Goal: Task Accomplishment & Management: Complete application form

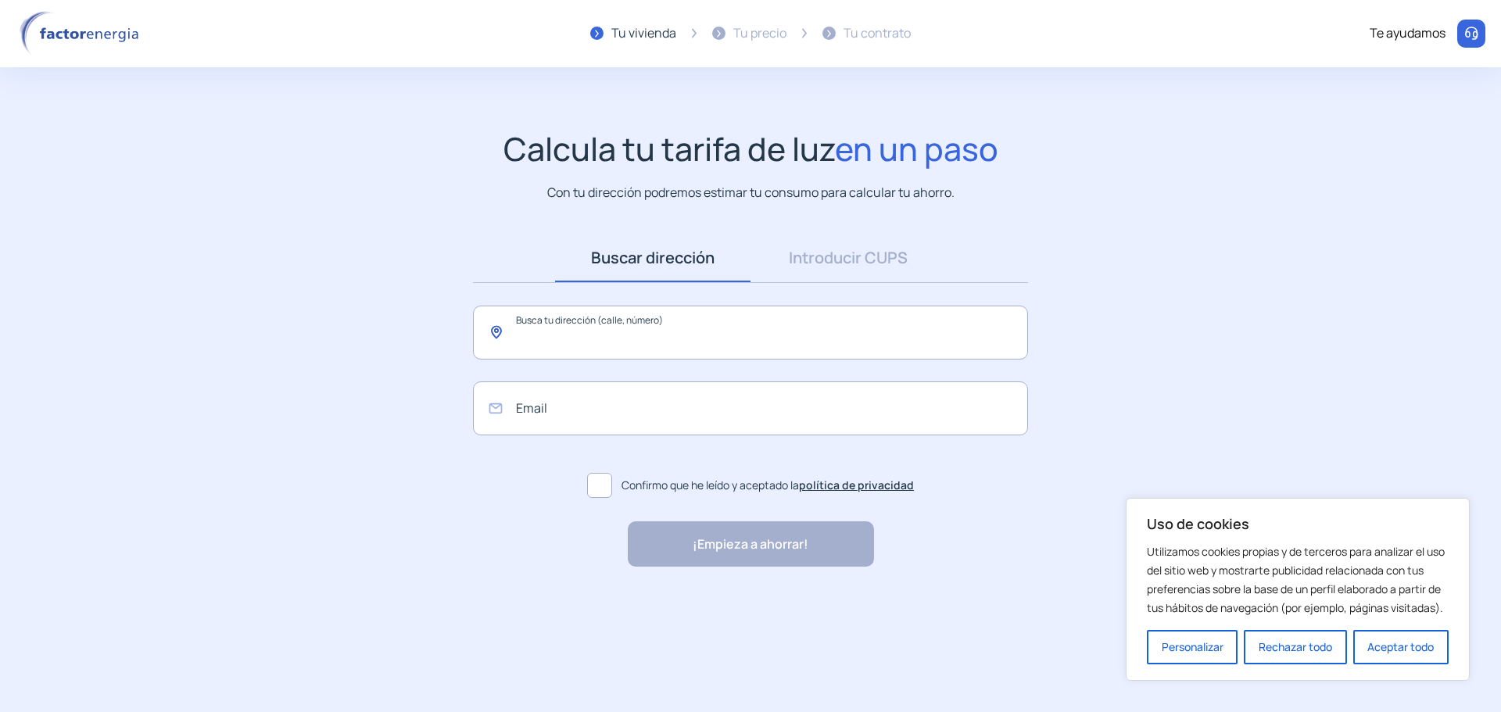
click at [618, 331] on input "text" at bounding box center [750, 333] width 555 height 54
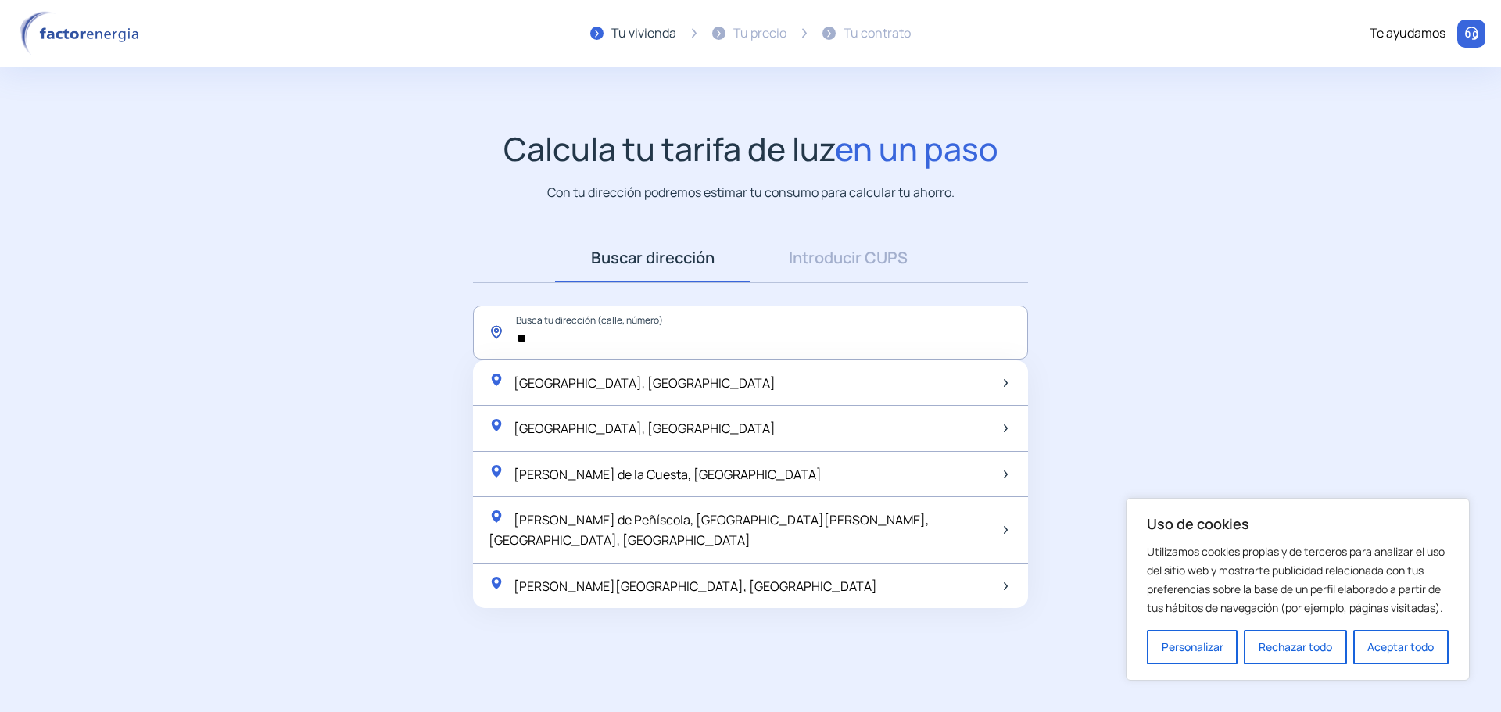
type input "*"
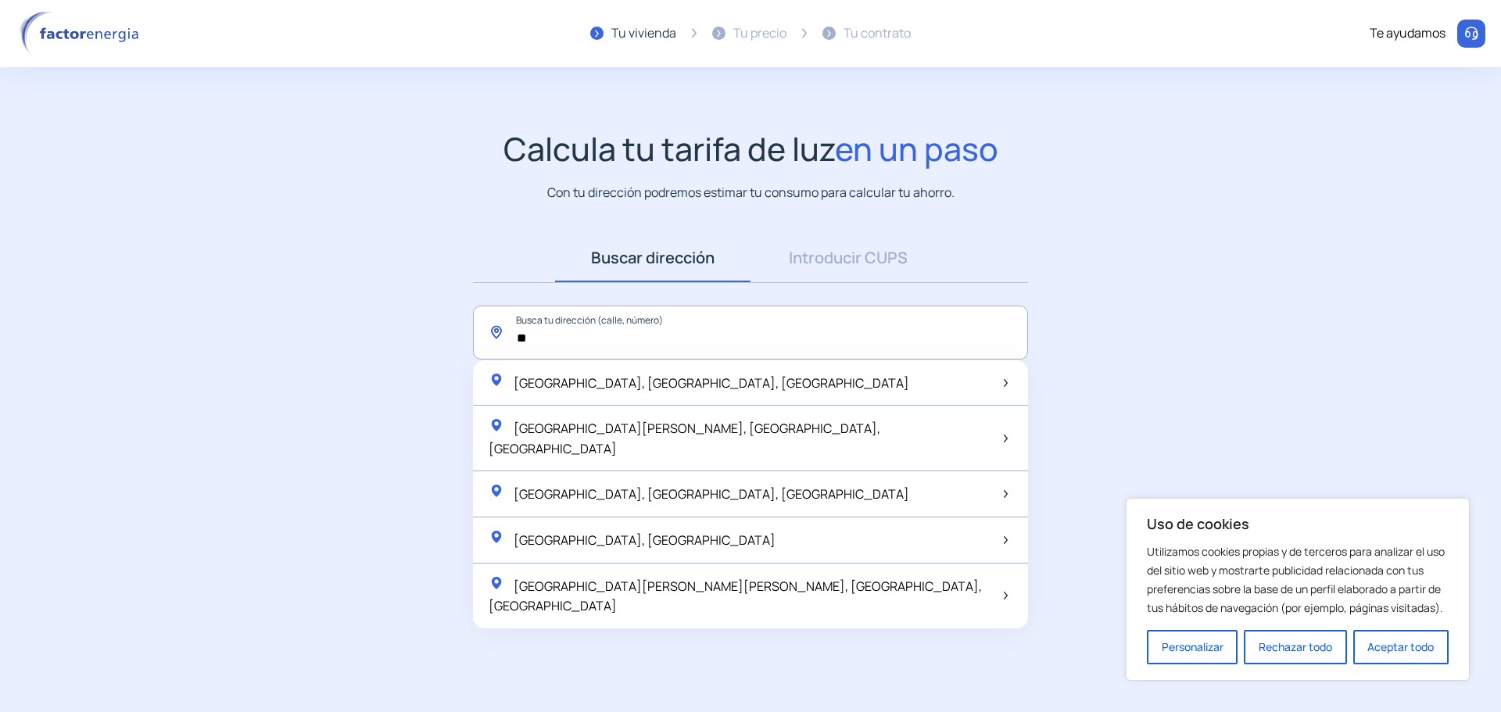
type input "*"
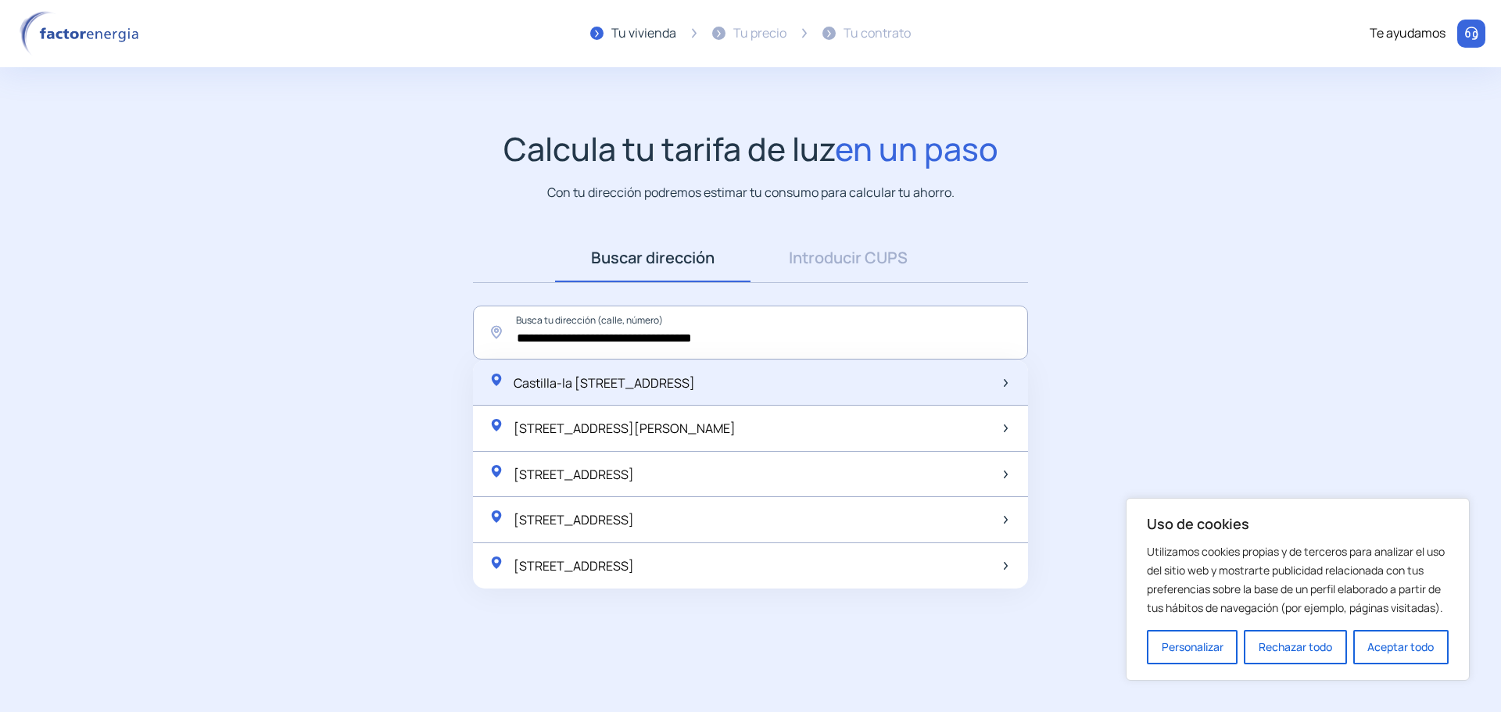
click at [628, 374] on span "Castilla-la [STREET_ADDRESS]" at bounding box center [604, 382] width 181 height 17
type input "**********"
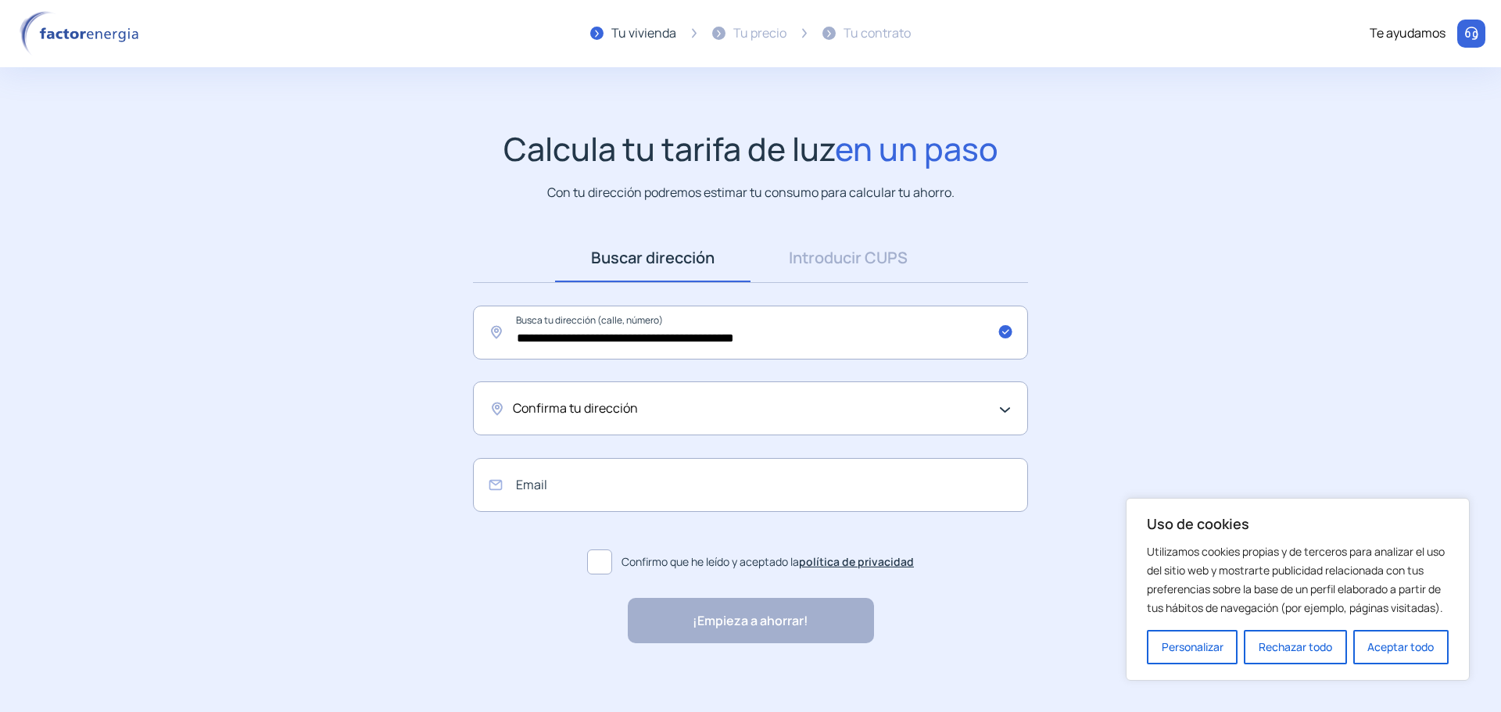
click at [546, 414] on span "Confirma tu dirección" at bounding box center [575, 409] width 125 height 20
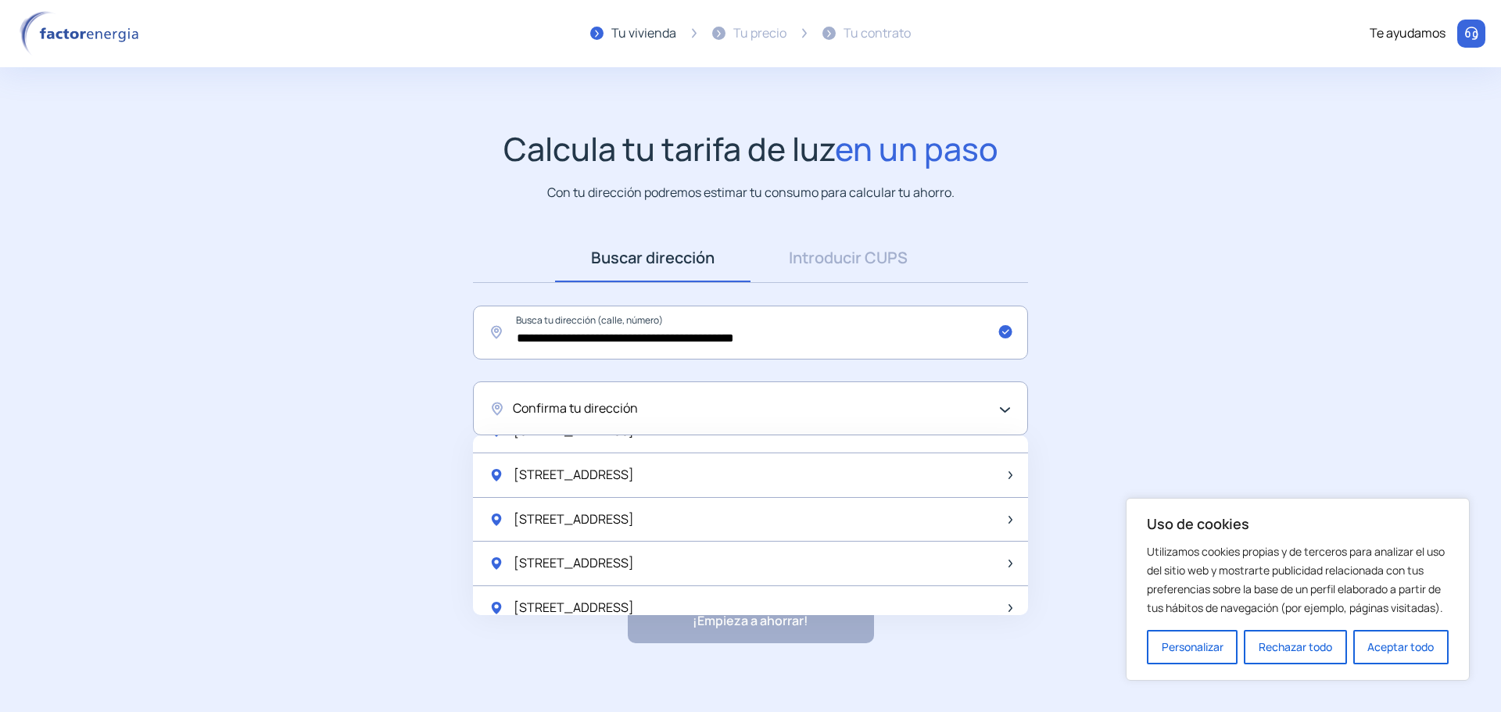
scroll to position [782, 0]
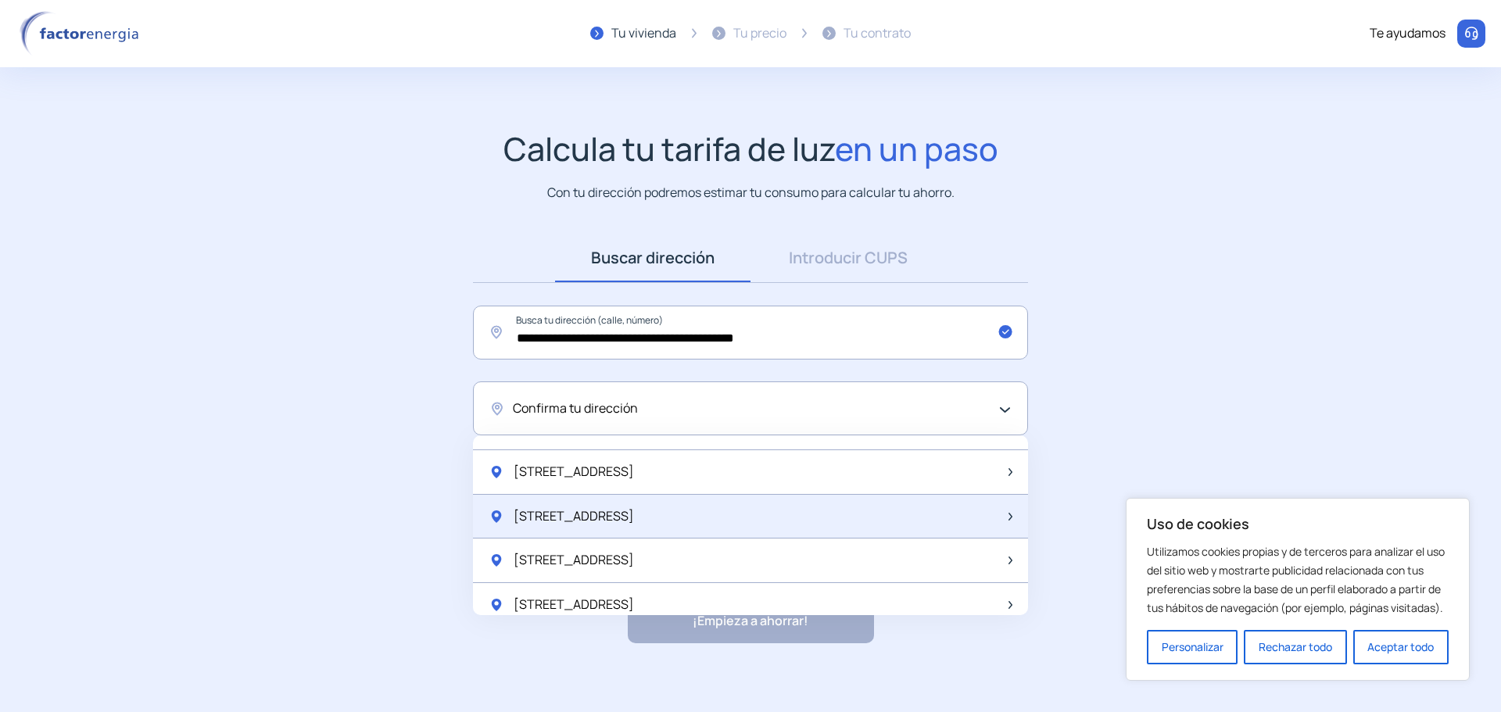
click at [634, 508] on span "[STREET_ADDRESS]" at bounding box center [574, 517] width 120 height 20
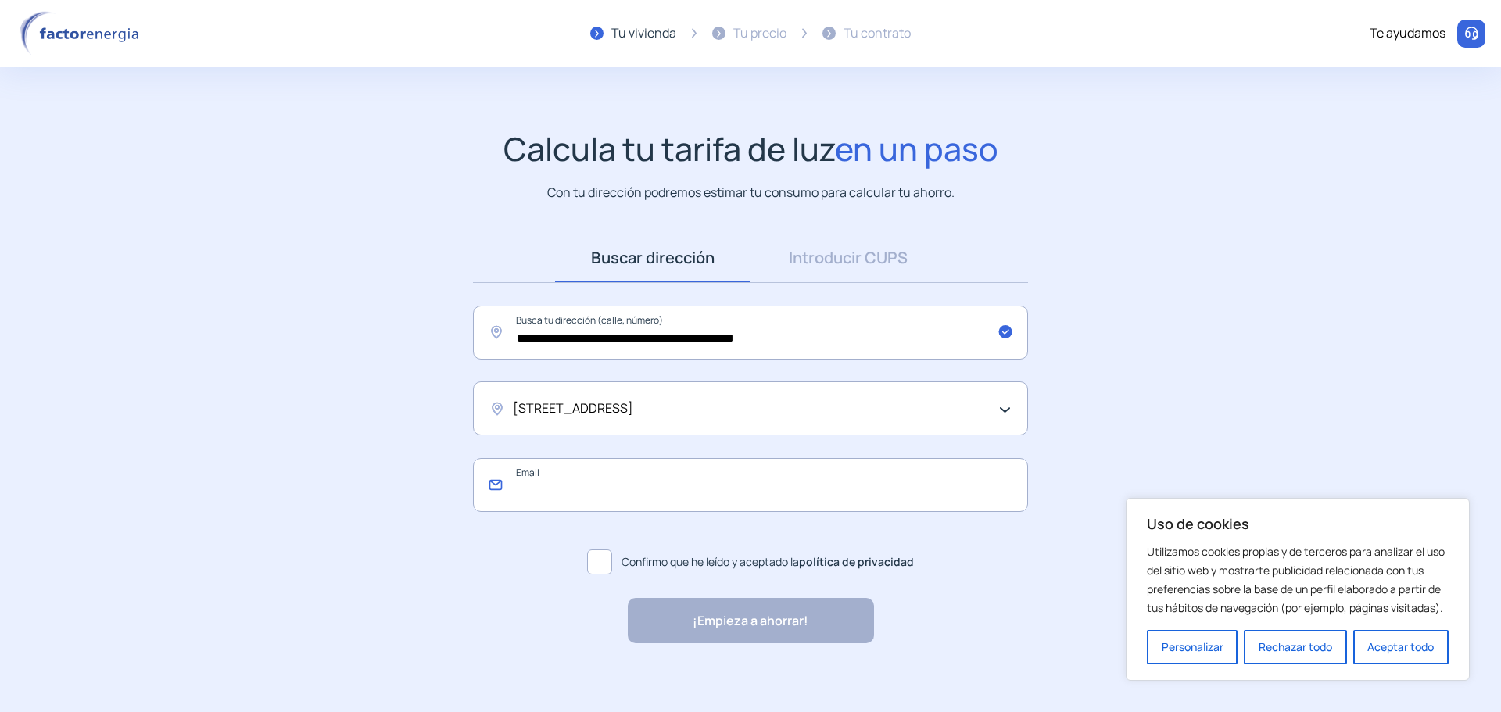
click at [643, 499] on input "email" at bounding box center [750, 485] width 555 height 54
click at [594, 471] on input "email" at bounding box center [750, 485] width 555 height 54
paste input "**********"
type input "**********"
click at [595, 564] on span at bounding box center [599, 562] width 25 height 25
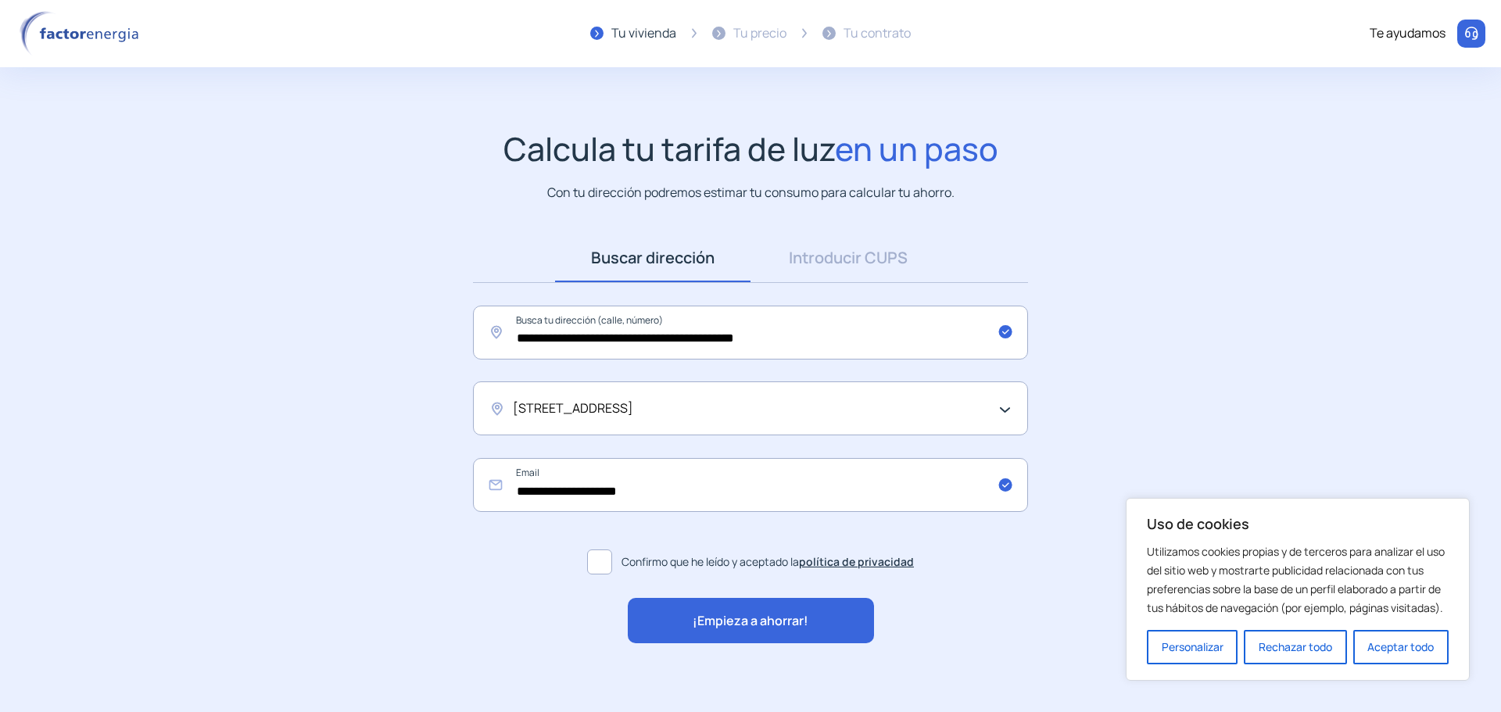
click at [718, 618] on span "¡Empieza a ahorrar!" at bounding box center [751, 621] width 116 height 20
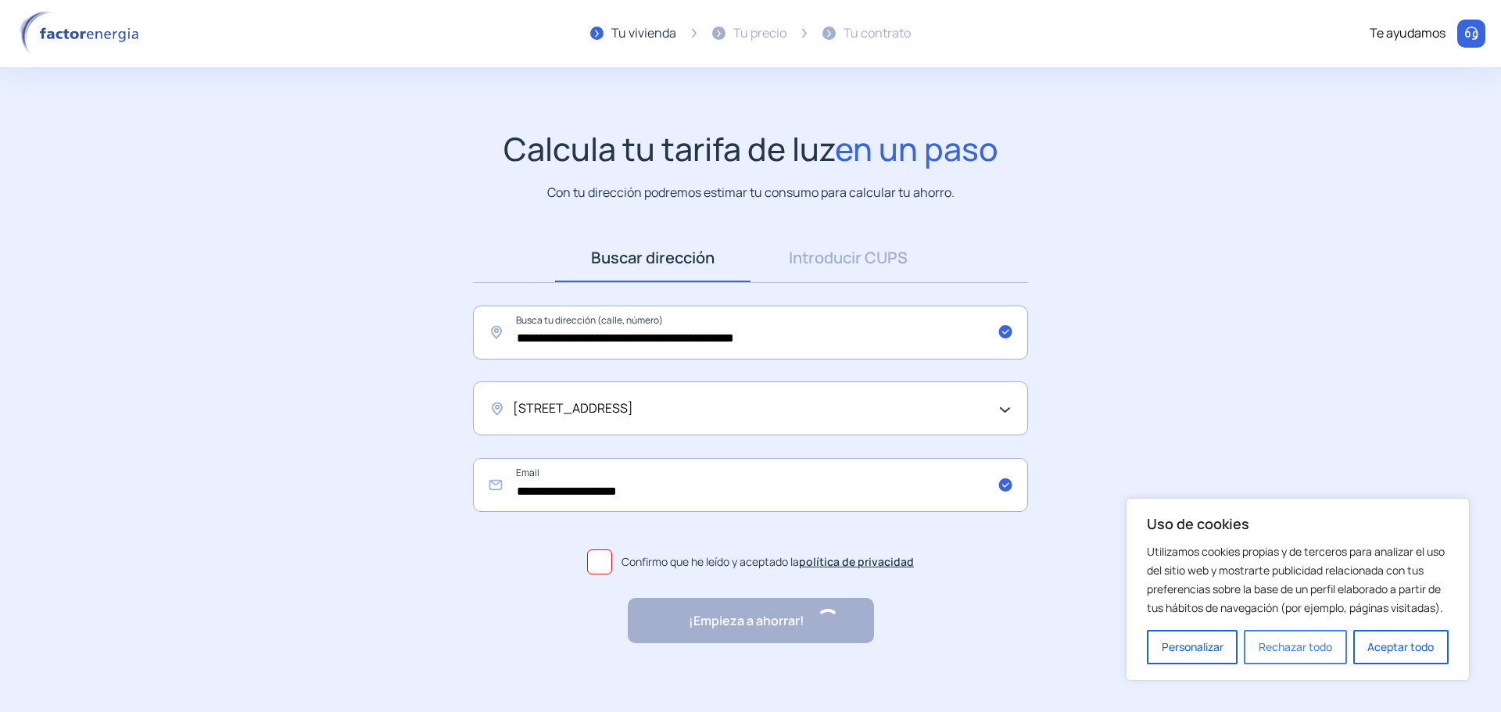
click at [1295, 646] on button "Rechazar todo" at bounding box center [1295, 647] width 102 height 34
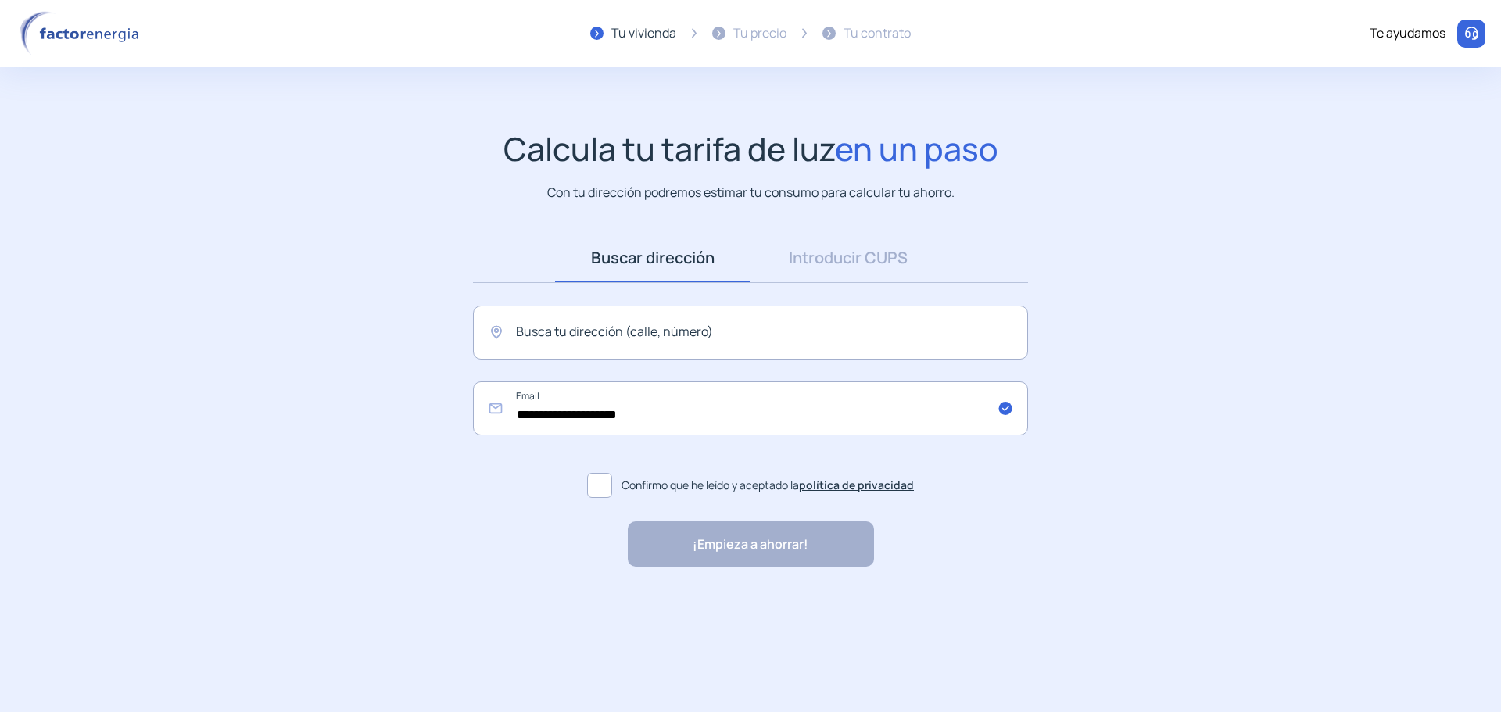
click at [617, 489] on label "Confirmo que he leído y aceptado la política de privacidad" at bounding box center [750, 486] width 555 height 38
click at [785, 553] on div "¡Empieza a ahorrar! "Excelente servicio y atención al cliente" "Respeto por el …" at bounding box center [751, 543] width 246 height 45
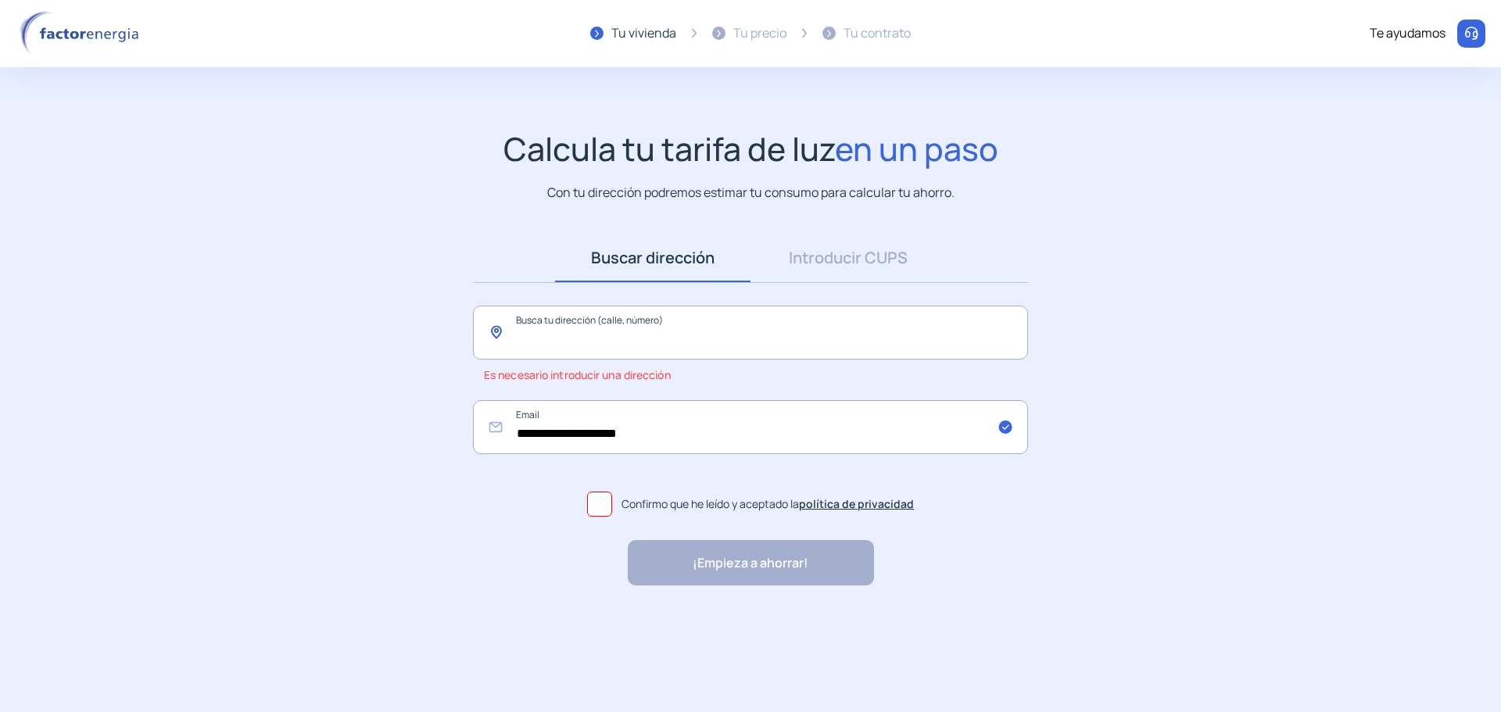
click at [621, 356] on input "text" at bounding box center [750, 333] width 555 height 54
click at [73, 33] on img at bounding box center [82, 33] width 133 height 45
